Goal: Transaction & Acquisition: Purchase product/service

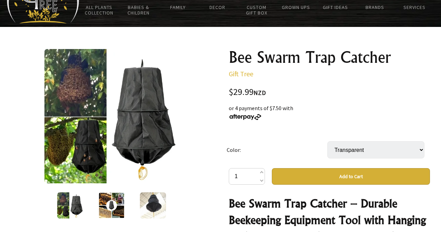
scroll to position [49, 0]
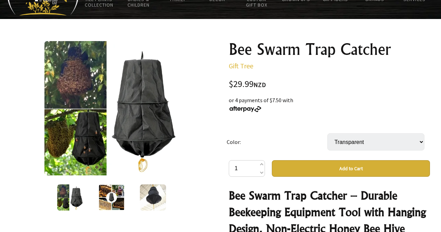
click at [153, 189] on img at bounding box center [153, 197] width 26 height 26
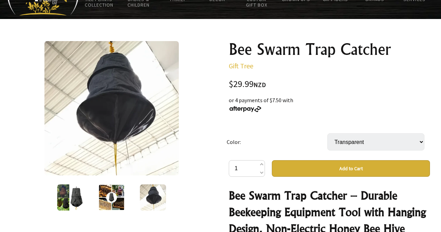
click at [117, 194] on img at bounding box center [112, 197] width 26 height 26
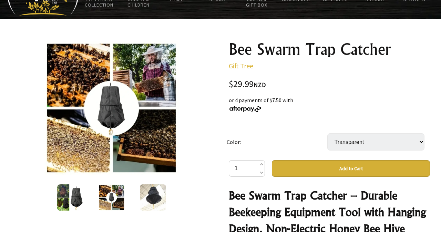
click at [71, 196] on img at bounding box center [70, 197] width 26 height 26
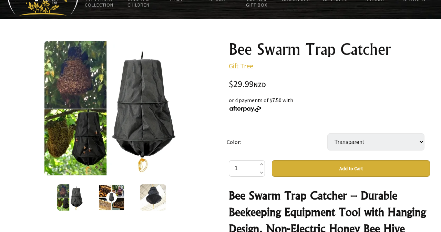
click at [198, 155] on div at bounding box center [111, 108] width 201 height 134
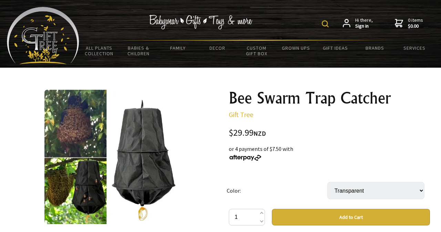
scroll to position [0, 0]
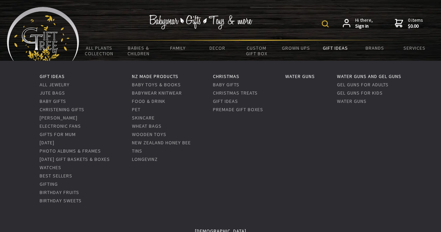
click at [333, 47] on link "Gift Ideas" at bounding box center [335, 48] width 39 height 14
click at [141, 108] on link "Pet" at bounding box center [136, 109] width 9 height 6
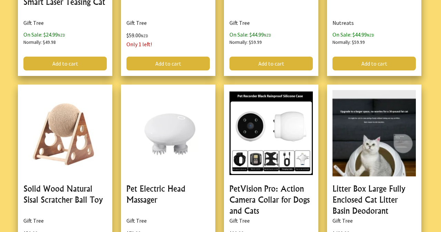
scroll to position [685, 0]
